Goal: Find specific page/section: Find specific page/section

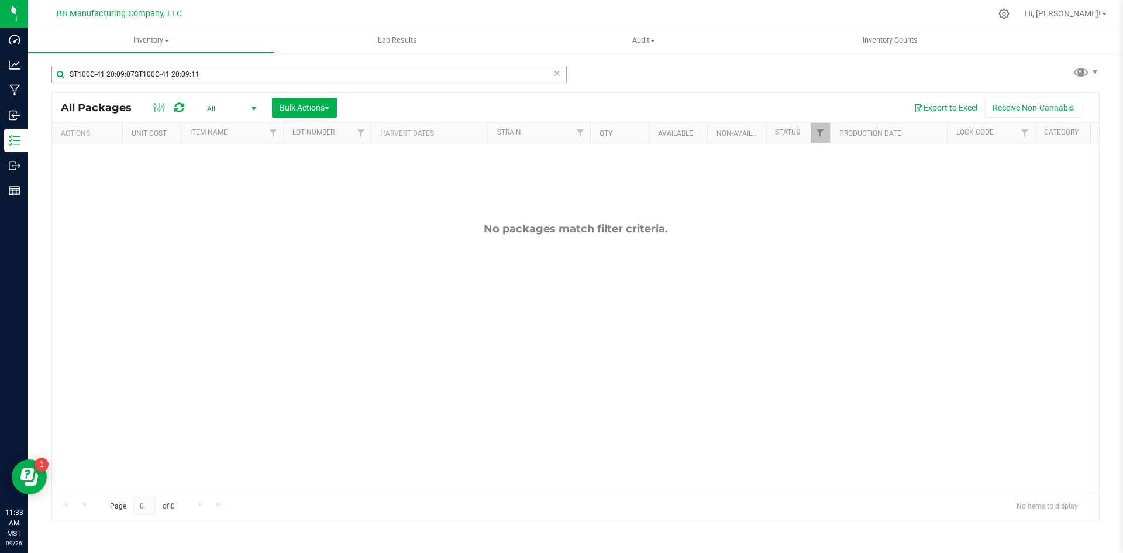
click at [218, 67] on input "ST100G-41 20:09:07ST100G-41 20:09:11" at bounding box center [308, 75] width 515 height 18
click at [217, 69] on input "ST100G-41 20:09:07ST100G-41 20:09:11" at bounding box center [308, 75] width 515 height 18
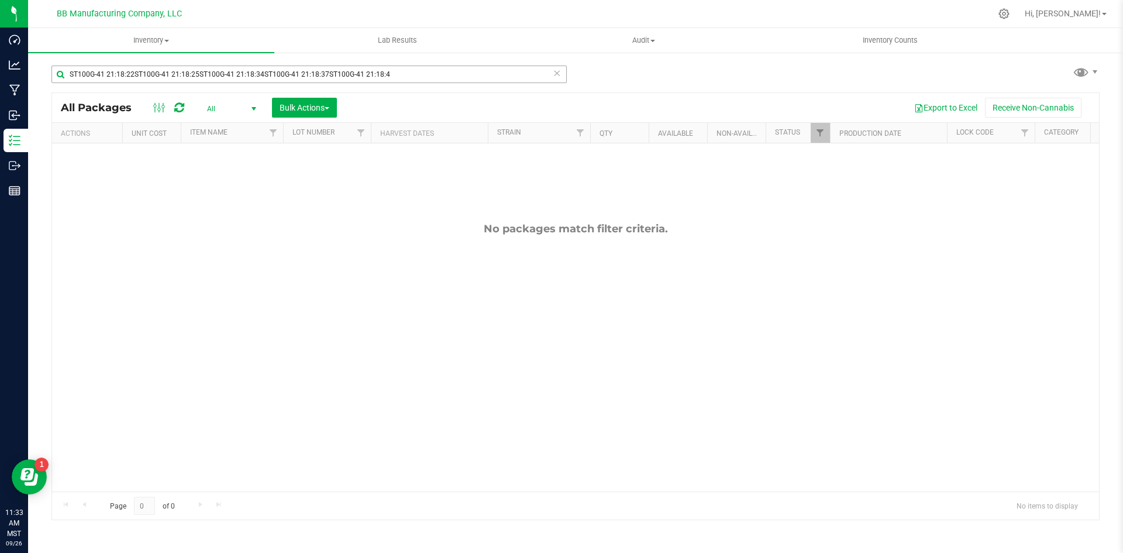
type input "ST100G-41 21:18:22ST100G-41 21:18:25ST100G-41 21:18:34ST100G-41 21:18:37ST100G-…"
